Goal: Task Accomplishment & Management: Manage account settings

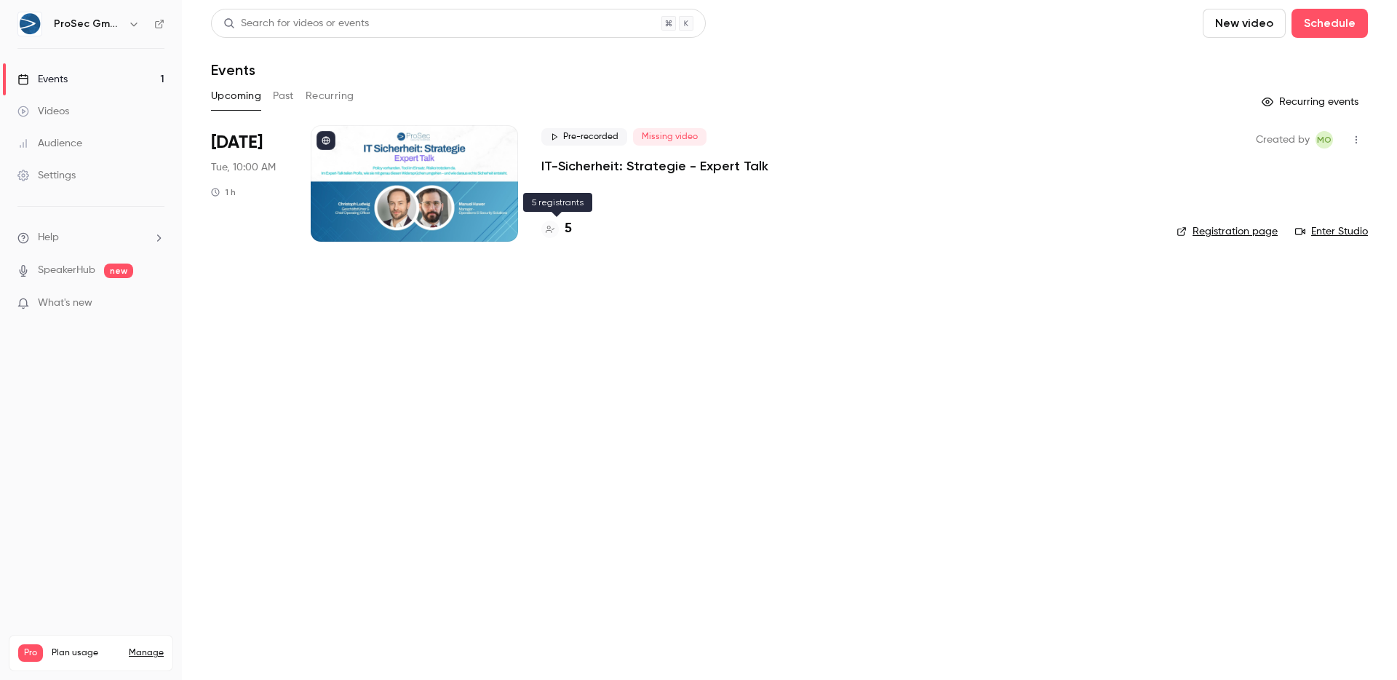
click at [565, 229] on h4 "5" at bounding box center [568, 229] width 7 height 20
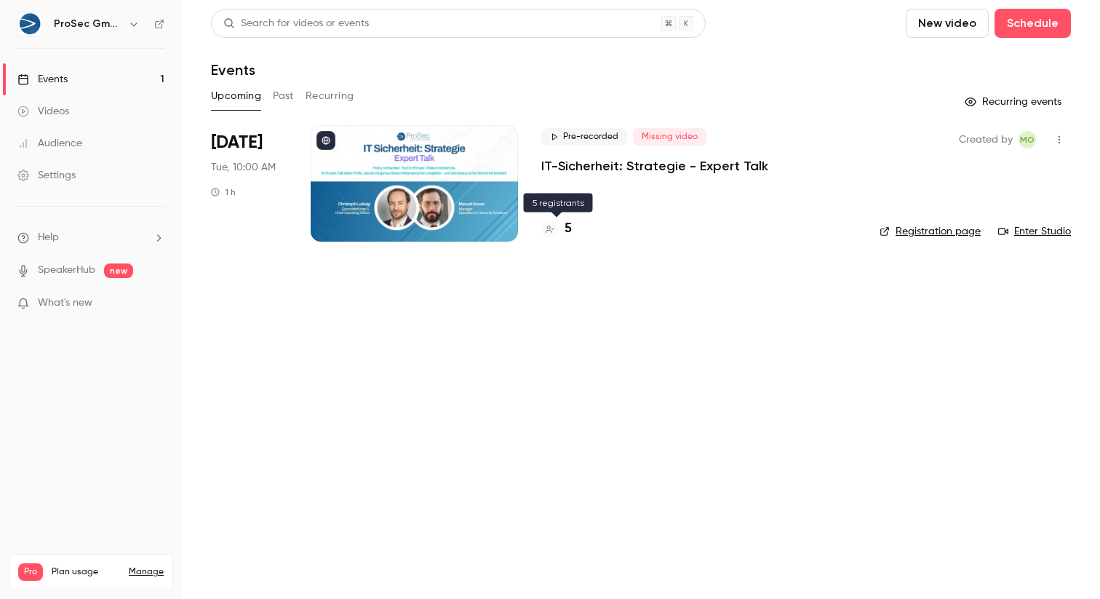
click at [570, 232] on h4 "5" at bounding box center [568, 229] width 7 height 20
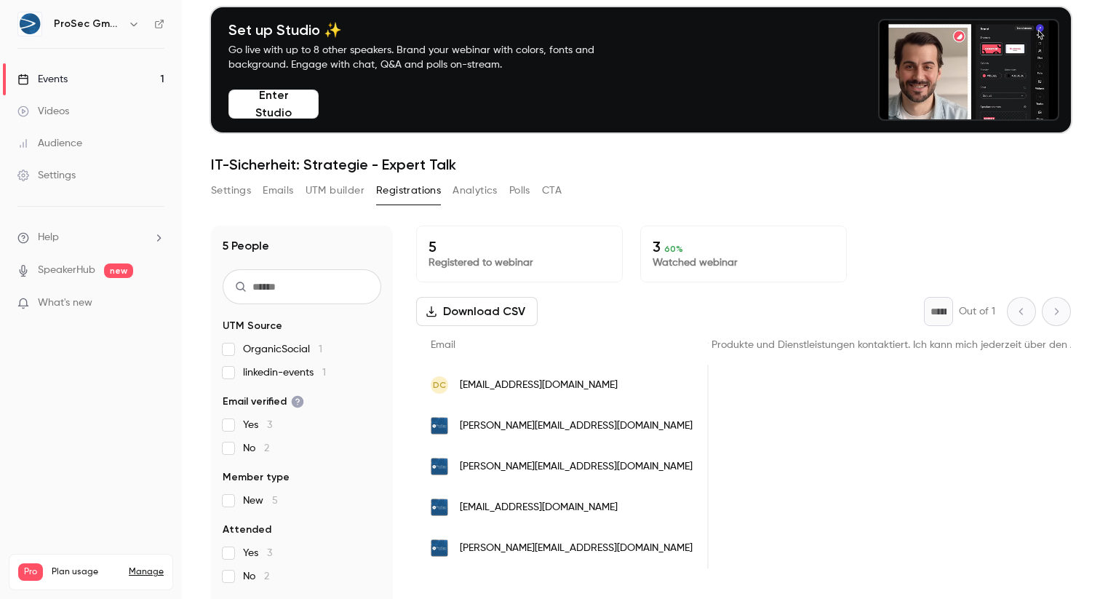
scroll to position [0, 1427]
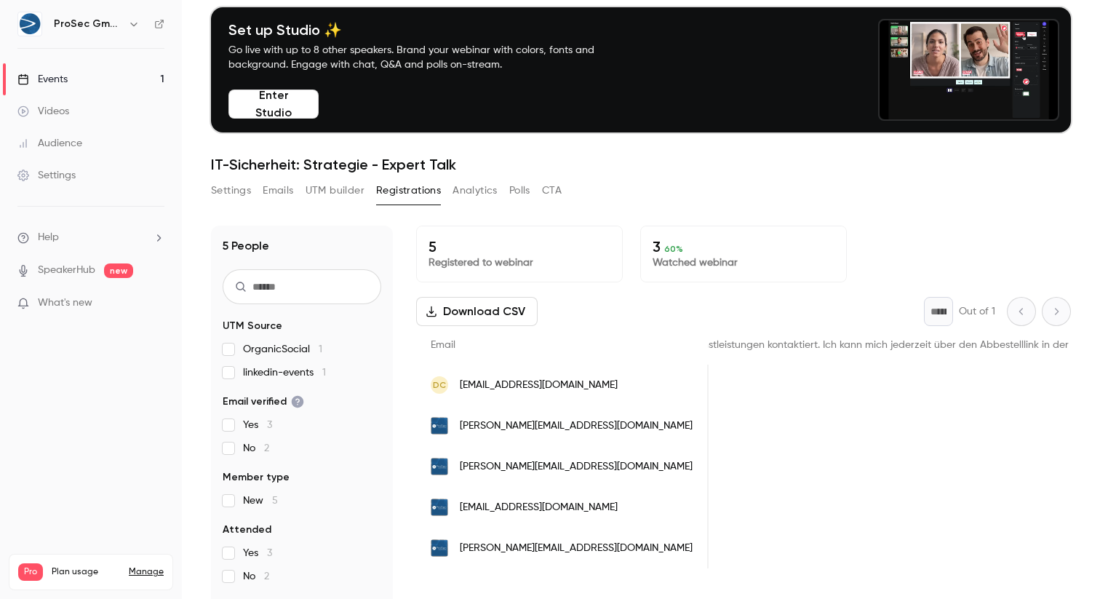
click at [502, 394] on div "DC [EMAIL_ADDRESS][DOMAIN_NAME]" at bounding box center [562, 385] width 292 height 41
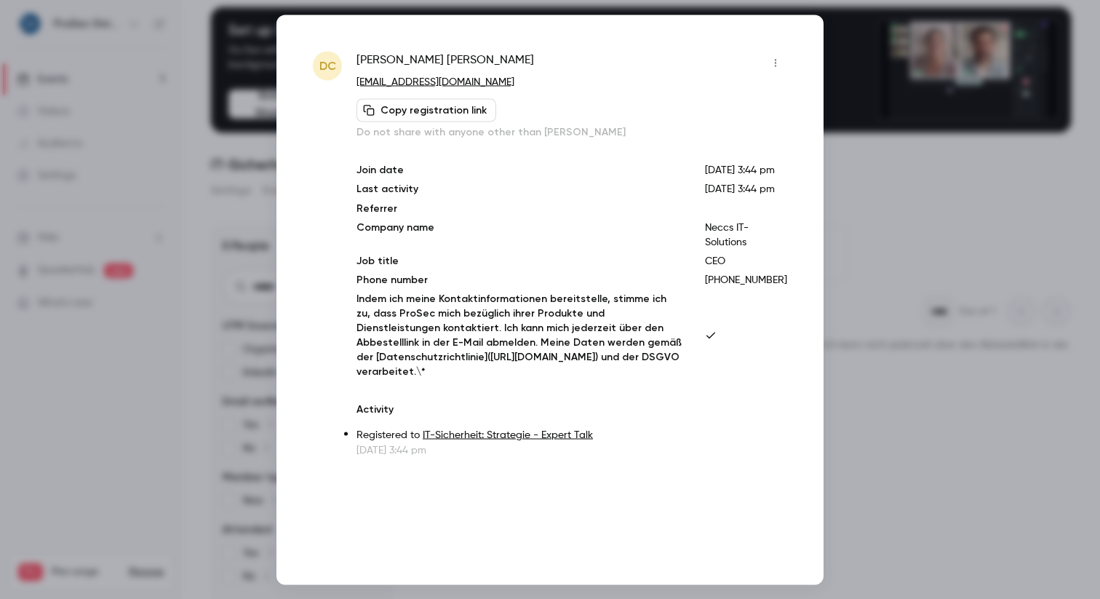
click at [971, 429] on div at bounding box center [550, 299] width 1100 height 599
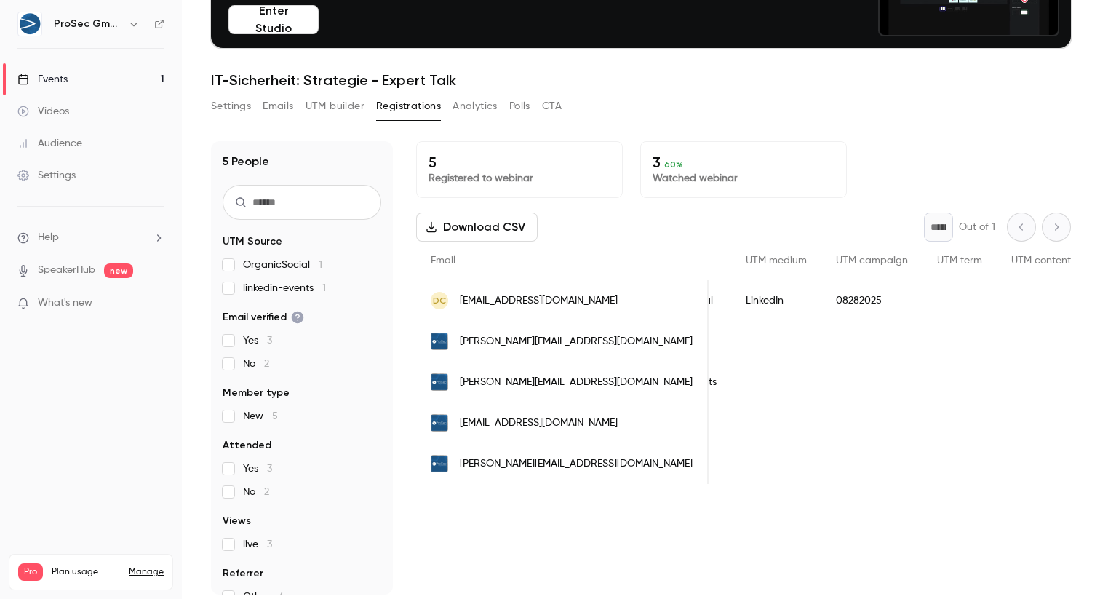
scroll to position [142, 0]
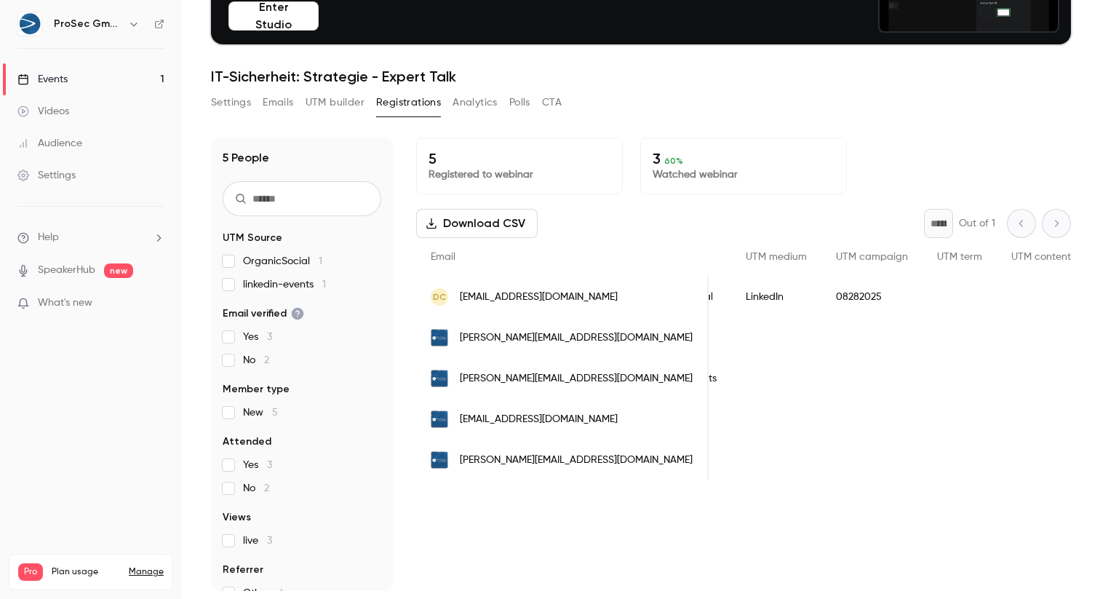
click at [79, 85] on link "Events 1" at bounding box center [91, 79] width 182 height 32
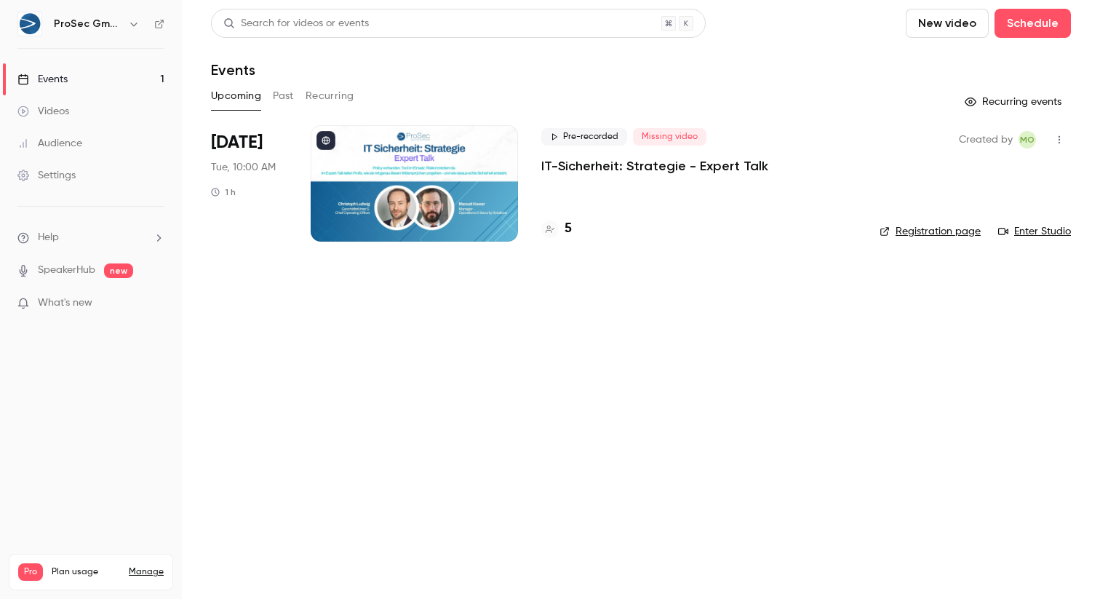
click at [616, 202] on div "Pre-recorded Missing video IT-Sicherheit: Strategie - Expert Talk 5" at bounding box center [698, 183] width 315 height 116
click at [592, 180] on div "Pre-recorded Missing video IT-Sicherheit: Strategie - Expert Talk 5" at bounding box center [698, 183] width 315 height 116
click at [446, 194] on div at bounding box center [414, 183] width 207 height 116
